Goal: Find specific page/section

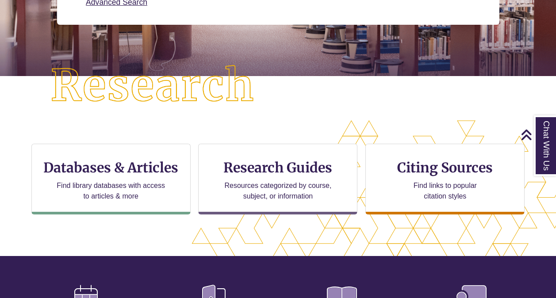
scroll to position [181, 0]
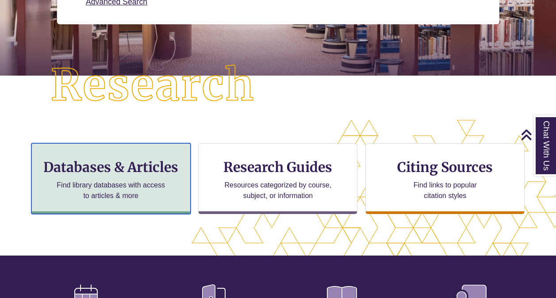
click at [92, 181] on p "Find library databases with access to articles & more" at bounding box center [111, 190] width 116 height 21
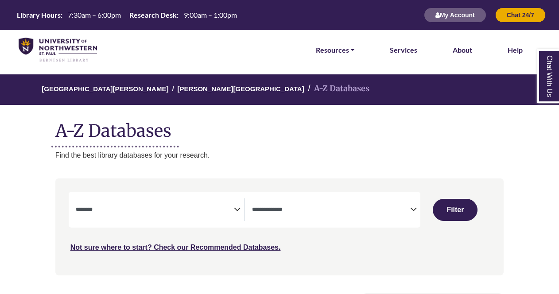
select select "Database Subject Filter"
select select "Database Types Filter"
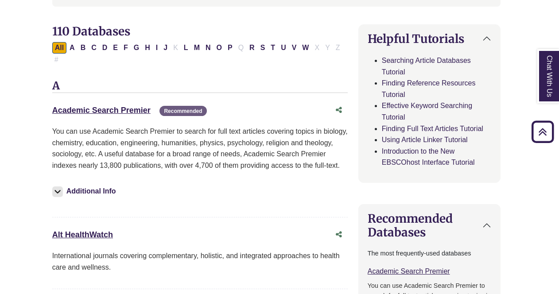
scroll to position [270, 4]
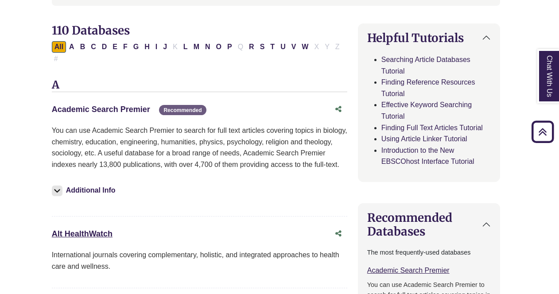
click at [94, 111] on link "Academic Search Premier This link opens in a new window" at bounding box center [101, 109] width 98 height 9
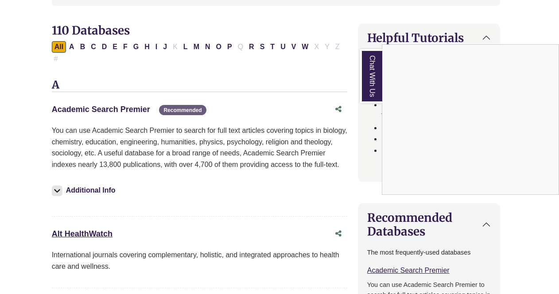
scroll to position [270, 4]
